Goal: Check status

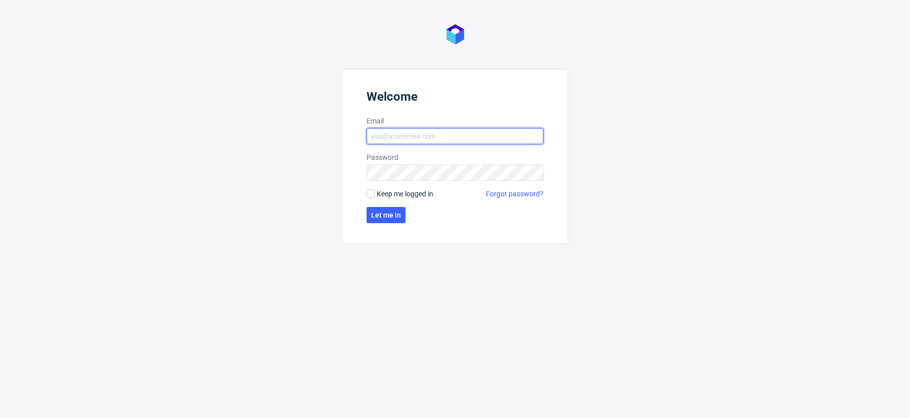
click at [402, 132] on input "Email" at bounding box center [455, 136] width 177 height 16
type input "[PERSON_NAME][EMAIL_ADDRESS][DOMAIN_NAME]"
click at [380, 213] on span "Let me in" at bounding box center [386, 214] width 30 height 7
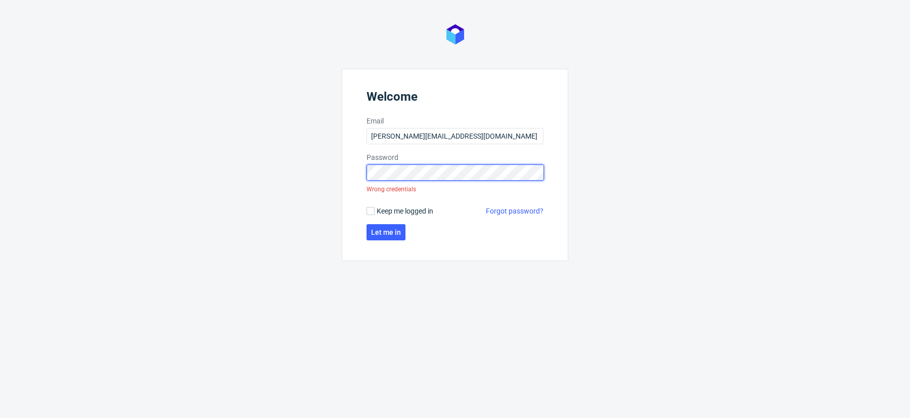
click button "Let me in" at bounding box center [386, 232] width 39 height 16
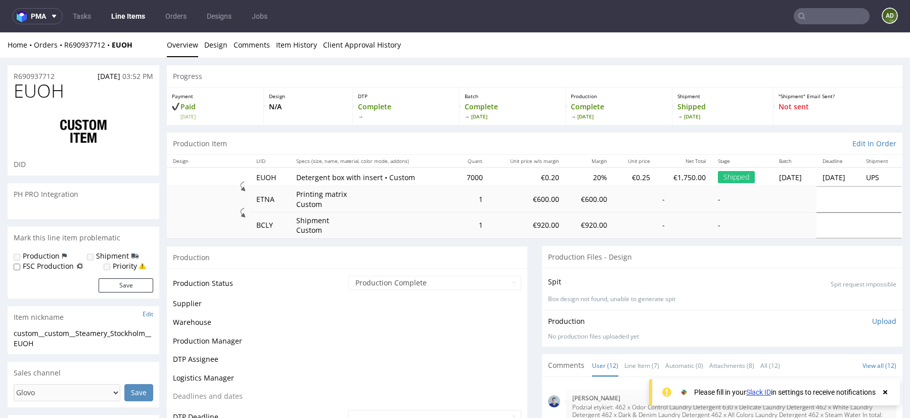
scroll to position [400, 0]
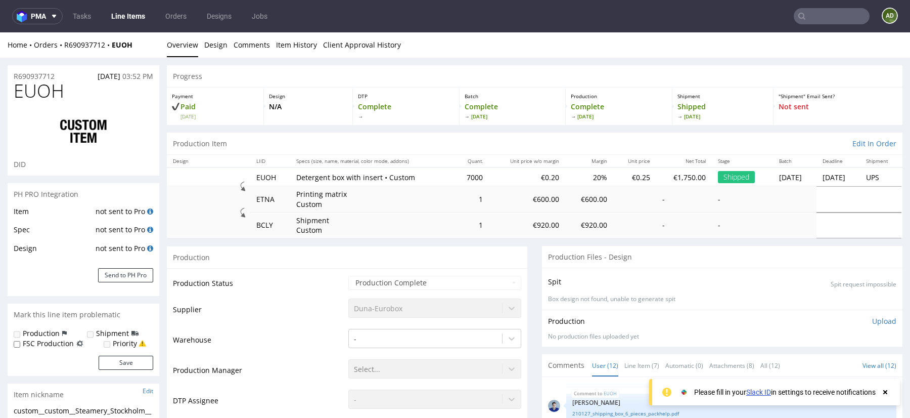
select select "done"
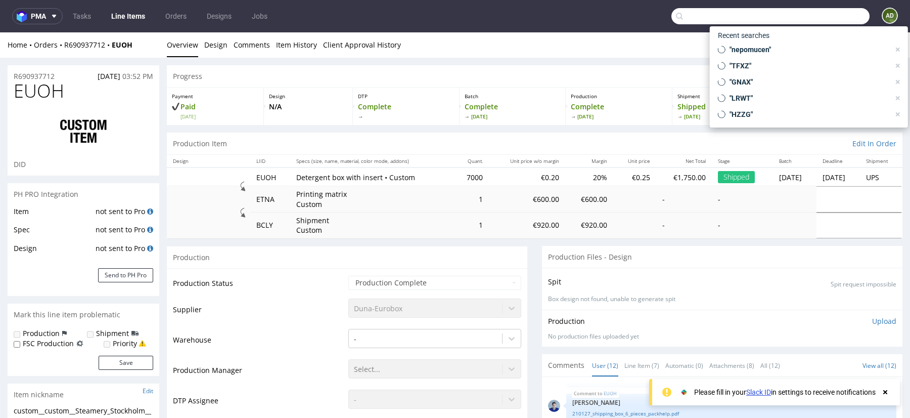
click at [806, 13] on input "text" at bounding box center [771, 16] width 198 height 16
paste input "R365765698"
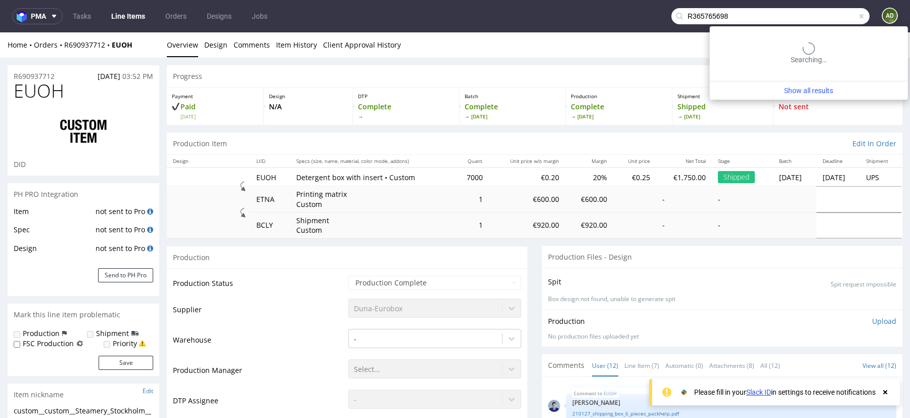
type input "R365765698"
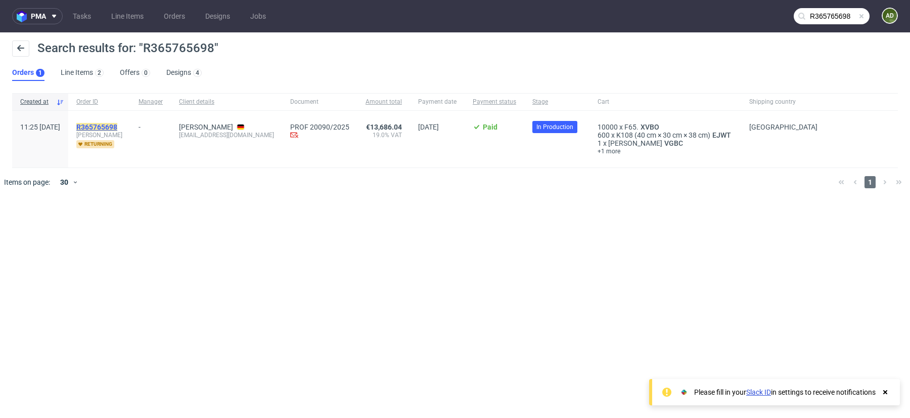
click at [117, 125] on mark "R365765698" at bounding box center [96, 127] width 41 height 8
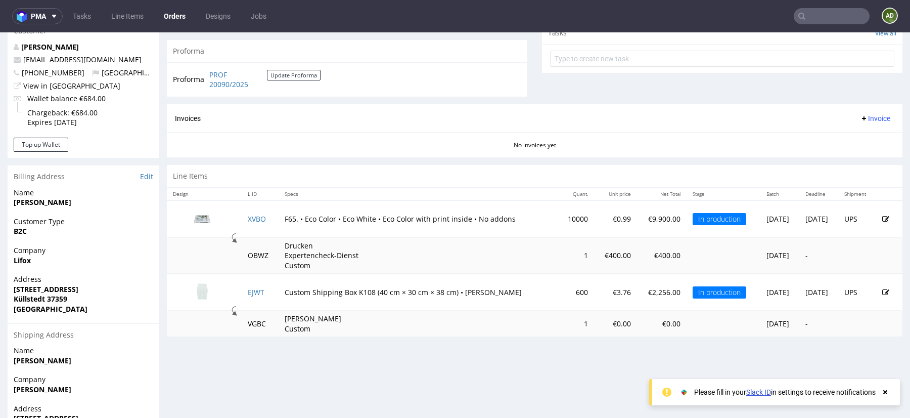
scroll to position [377, 0]
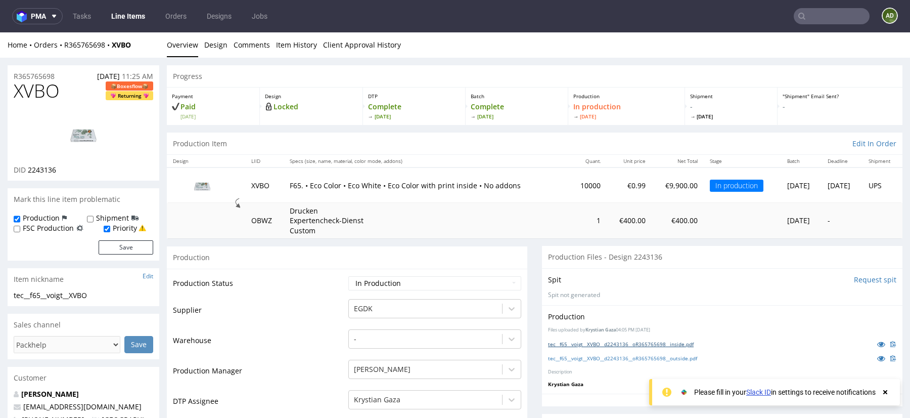
click at [620, 342] on link "tec__f65__voigt__XVBO__d2243136__oR365765698__inside.pdf" at bounding box center [621, 343] width 146 height 7
click at [651, 359] on link "tec__f65__voigt__XVBO__d2243136__oR365765698__outside.pdf" at bounding box center [622, 358] width 149 height 7
click at [285, 247] on div "Production" at bounding box center [347, 257] width 361 height 23
drag, startPoint x: 141, startPoint y: 43, endPoint x: 114, endPoint y: 44, distance: 26.3
click at [114, 44] on div "Home Orders R365765698 XVBO" at bounding box center [84, 45] width 152 height 10
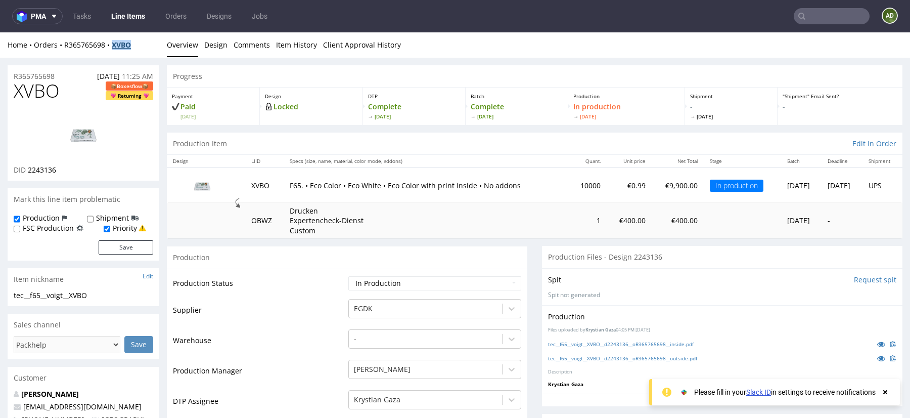
copy strong "XVBO"
